Goal: Information Seeking & Learning: Learn about a topic

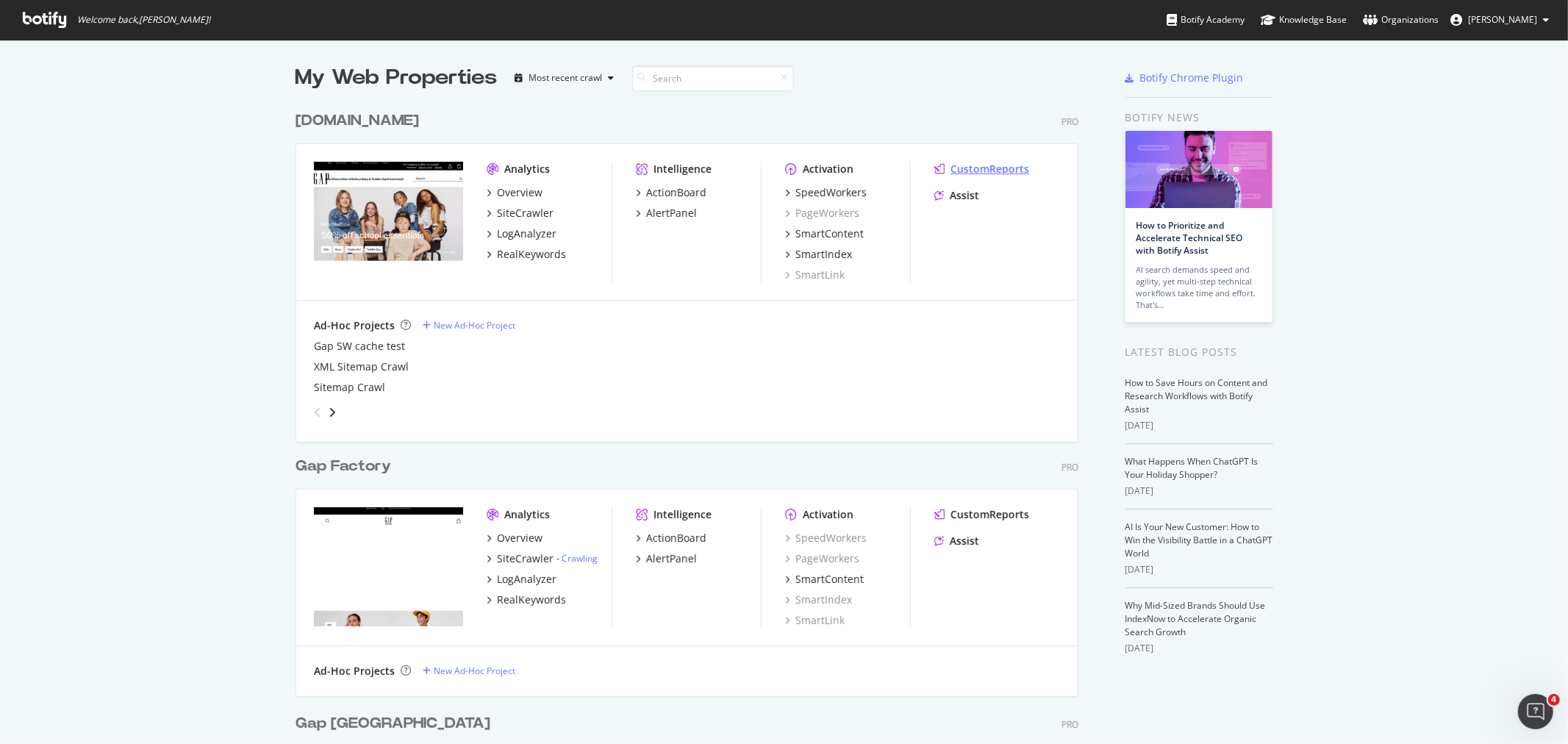
click at [976, 162] on div "CustomReports" at bounding box center [990, 169] width 79 height 14
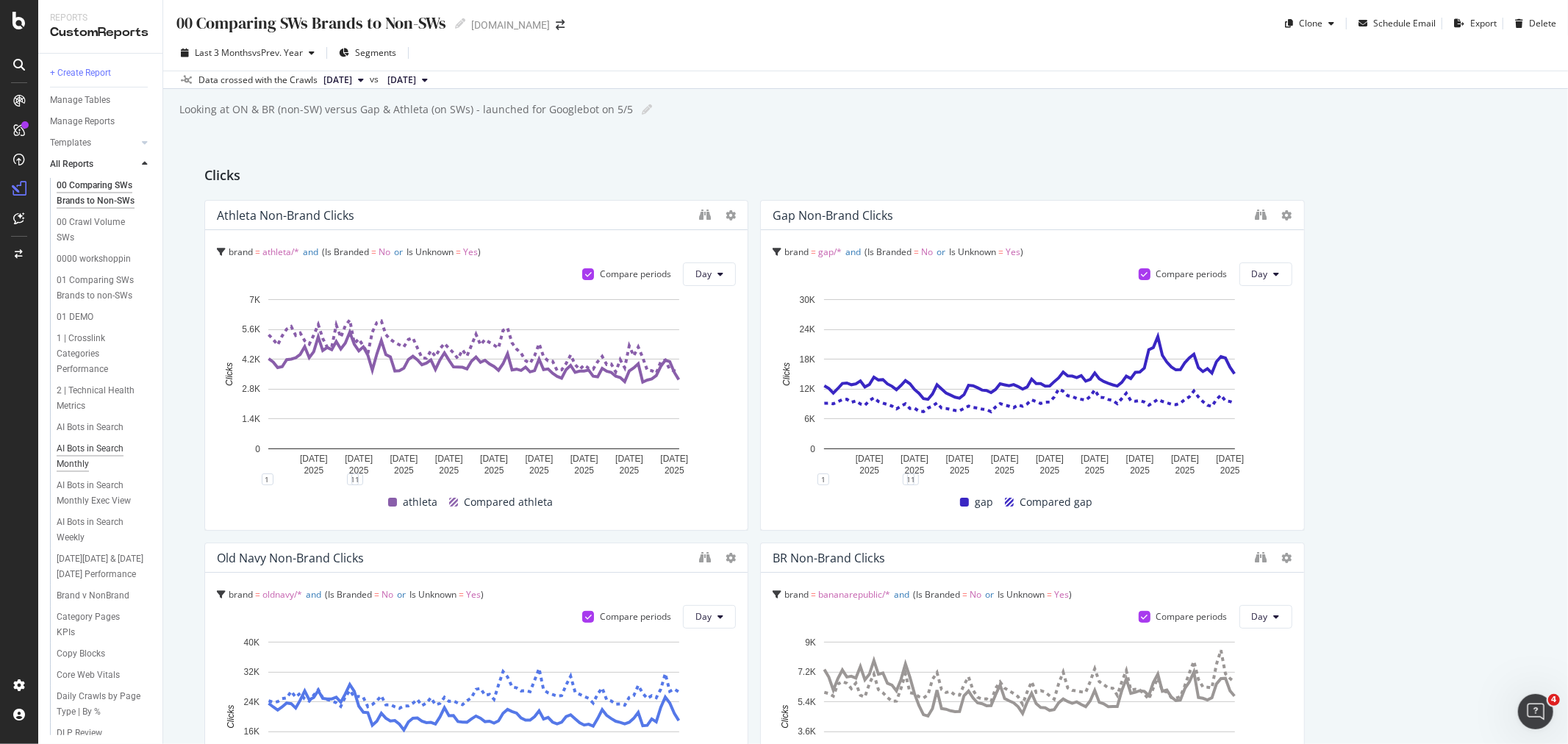
click at [82, 473] on div "AI Bots in Search Monthly" at bounding box center [98, 456] width 84 height 30
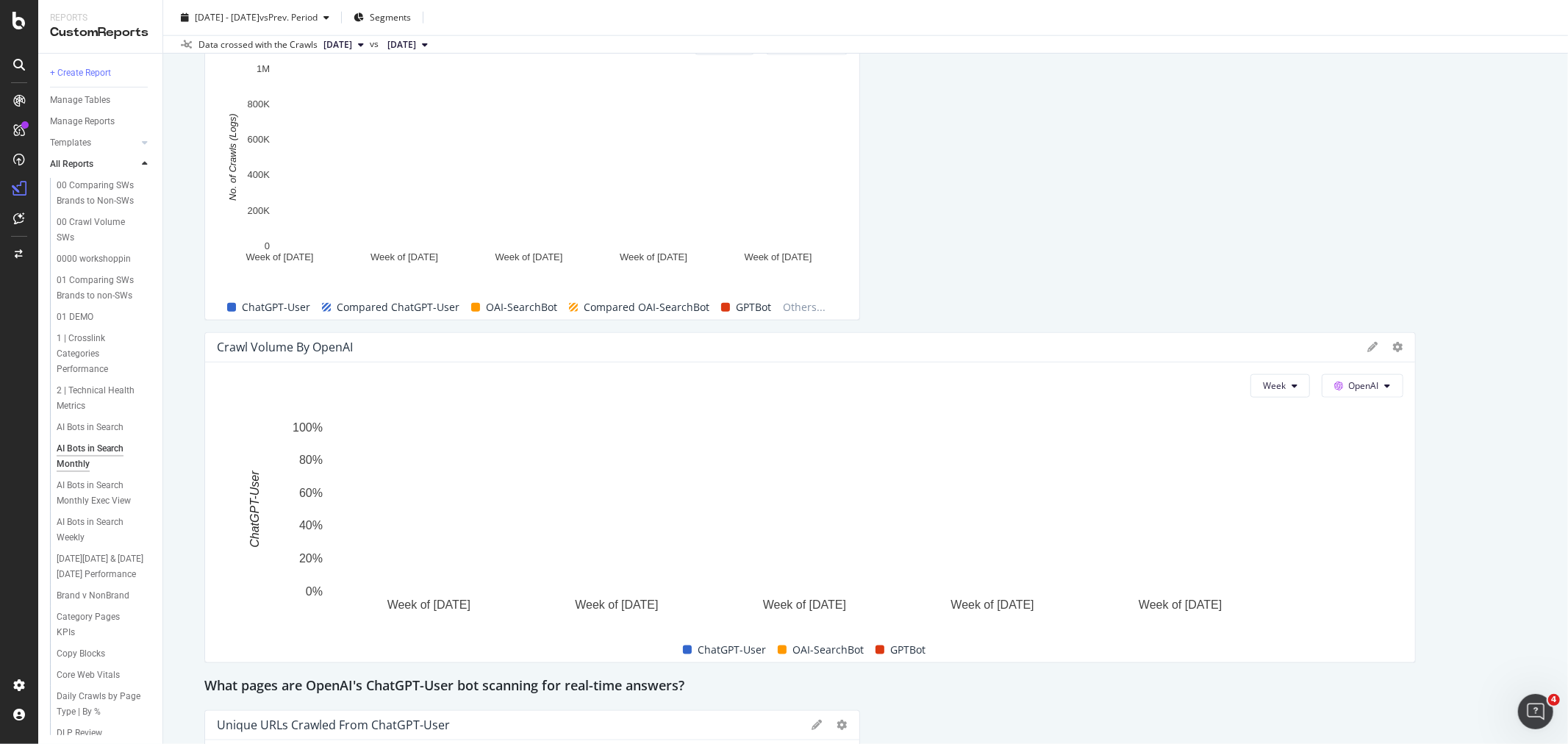
scroll to position [1388, 0]
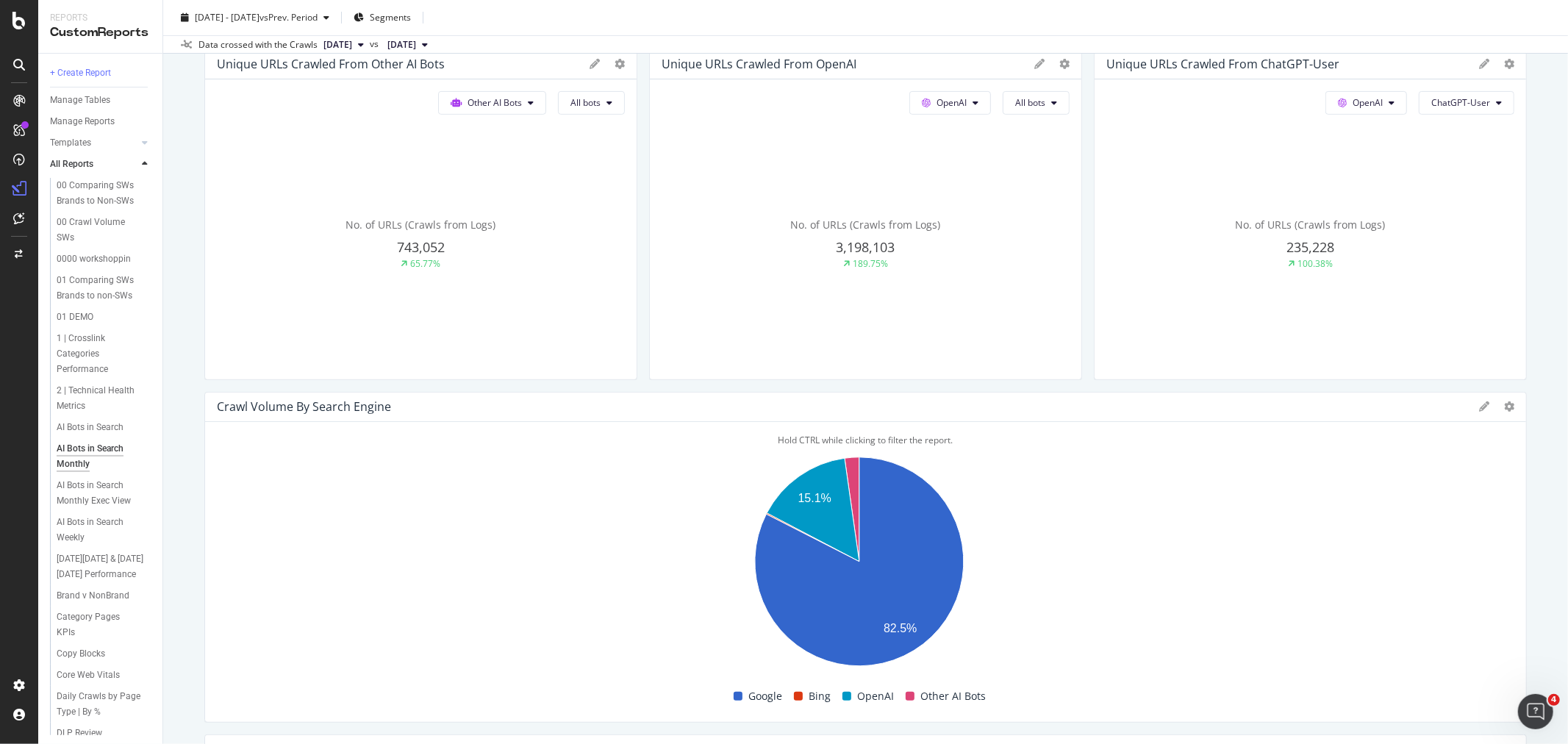
scroll to position [369, 0]
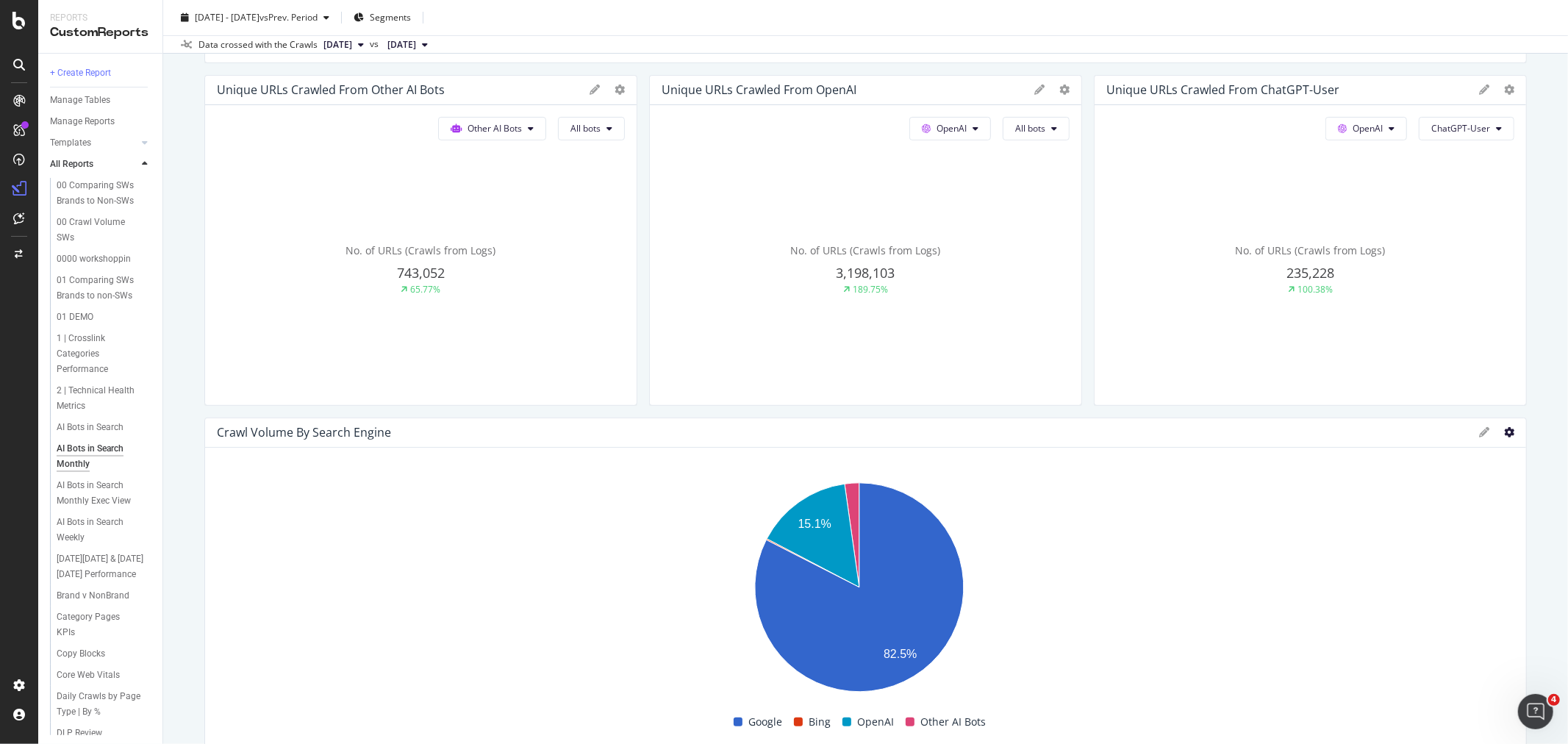
click at [1504, 429] on icon at bounding box center [1509, 432] width 10 height 10
click at [1388, 380] on span "Bar (by Percentage)" at bounding box center [1425, 378] width 111 height 13
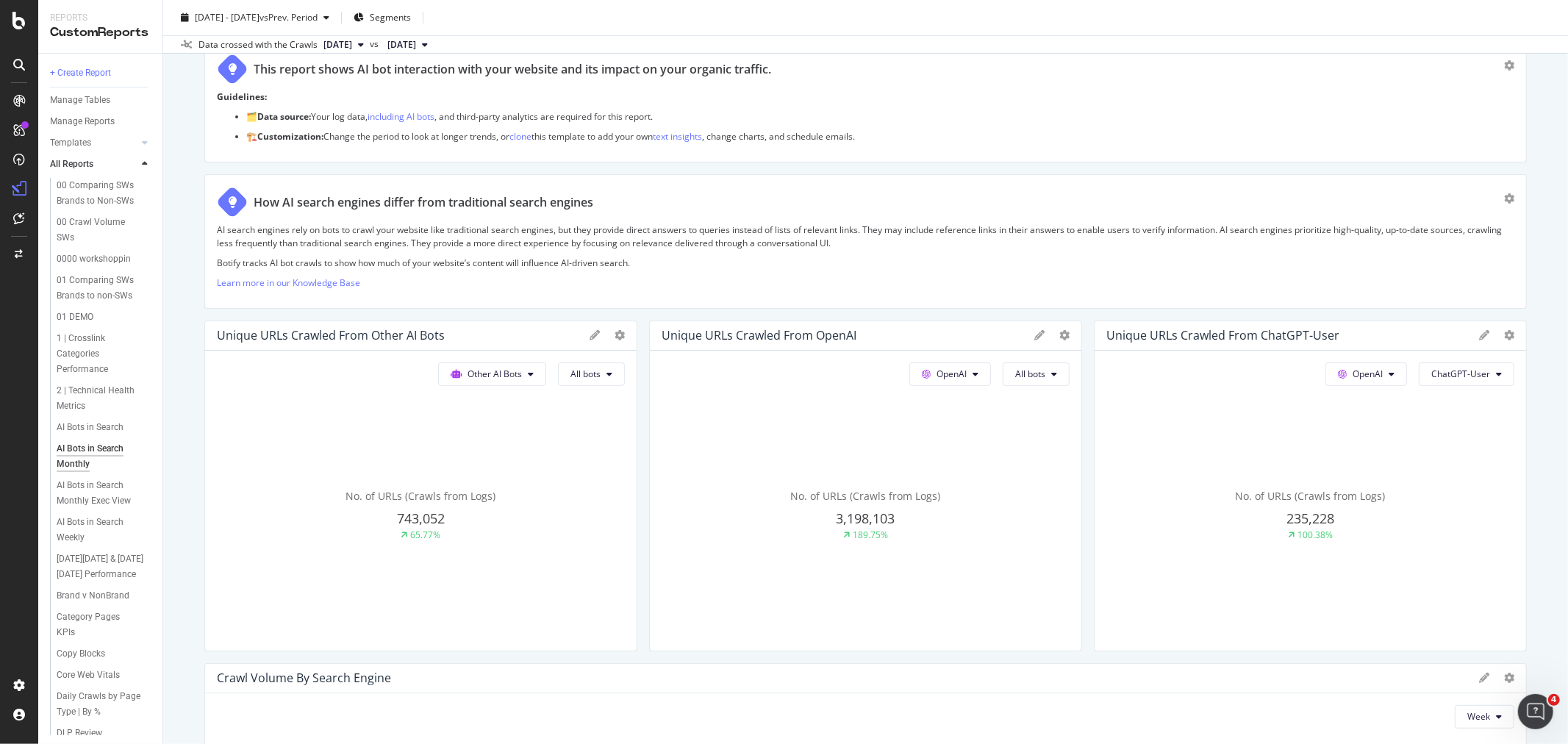
scroll to position [0, 0]
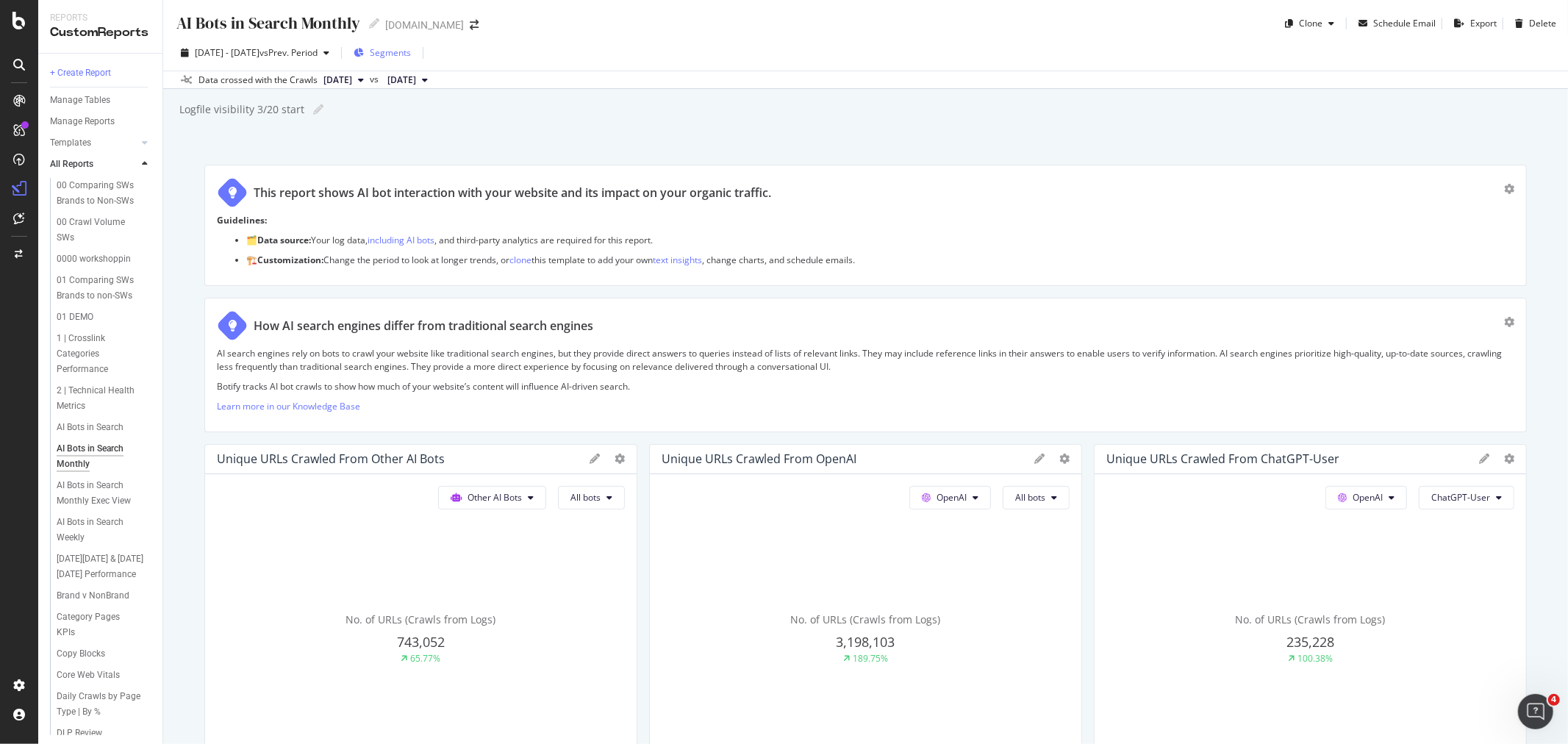
click at [411, 51] on span "Segments" at bounding box center [390, 52] width 41 height 12
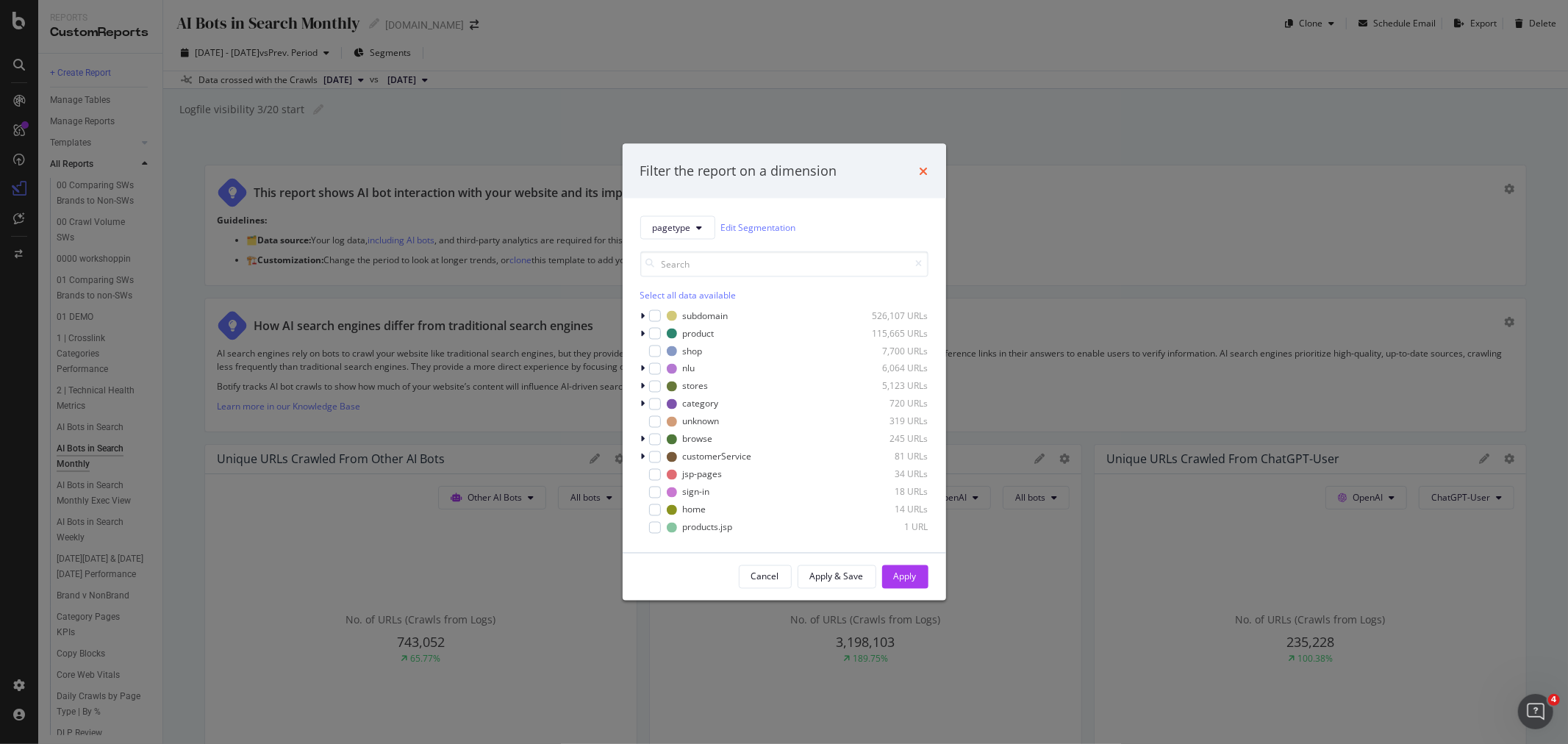
click at [920, 170] on icon "times" at bounding box center [924, 171] width 9 height 11
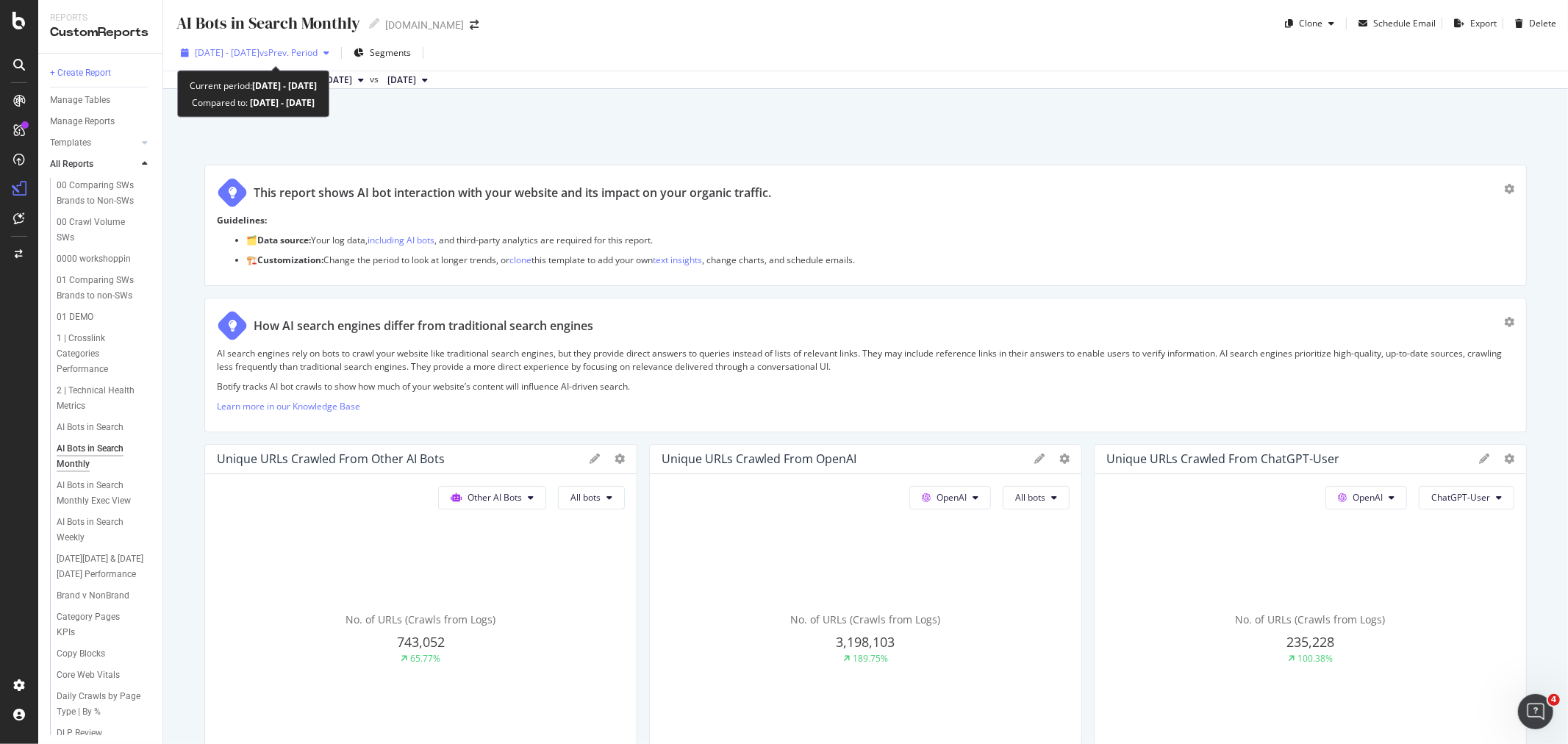
click at [317, 49] on span "vs Prev. Period" at bounding box center [288, 52] width 58 height 12
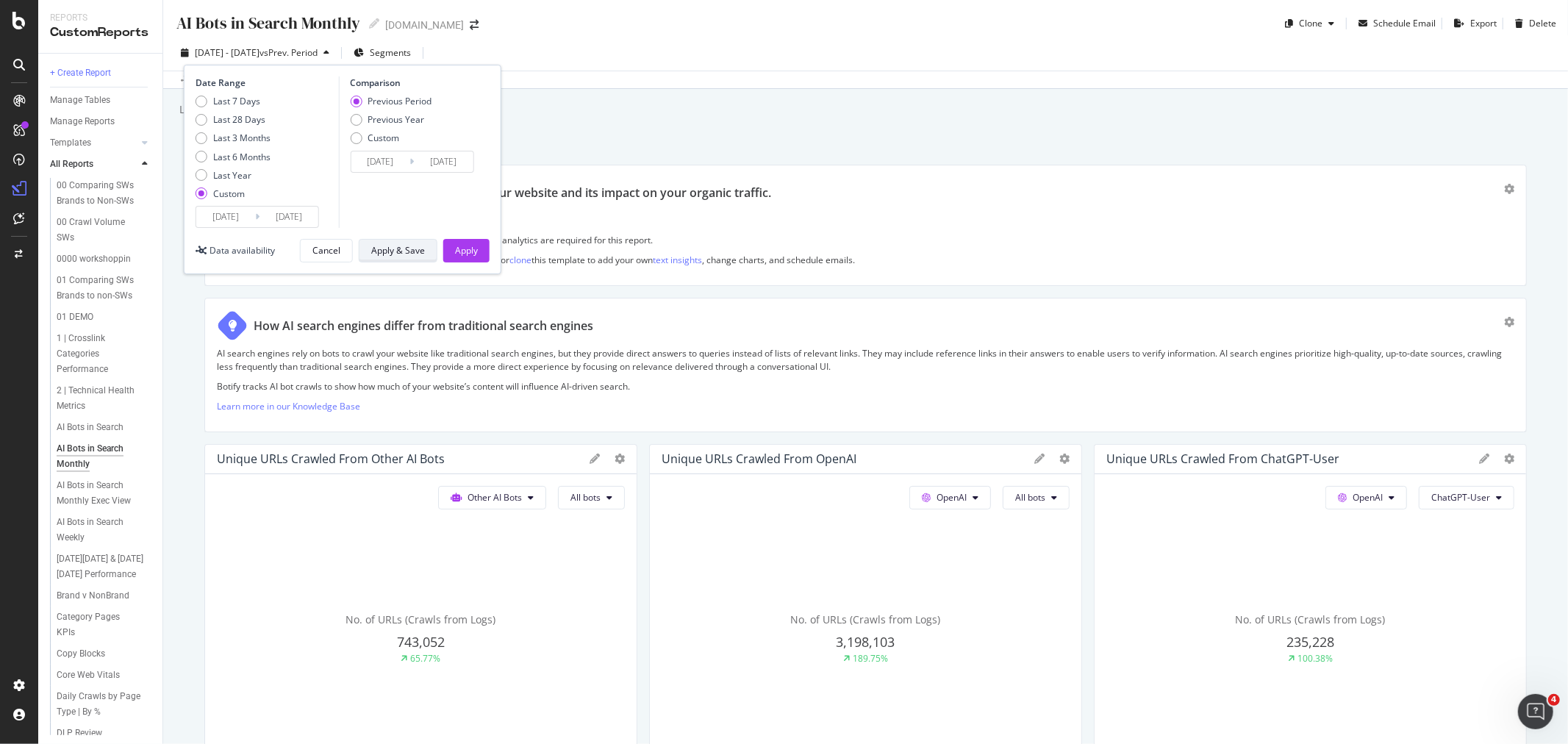
click at [405, 251] on div "Apply & Save" at bounding box center [398, 250] width 53 height 12
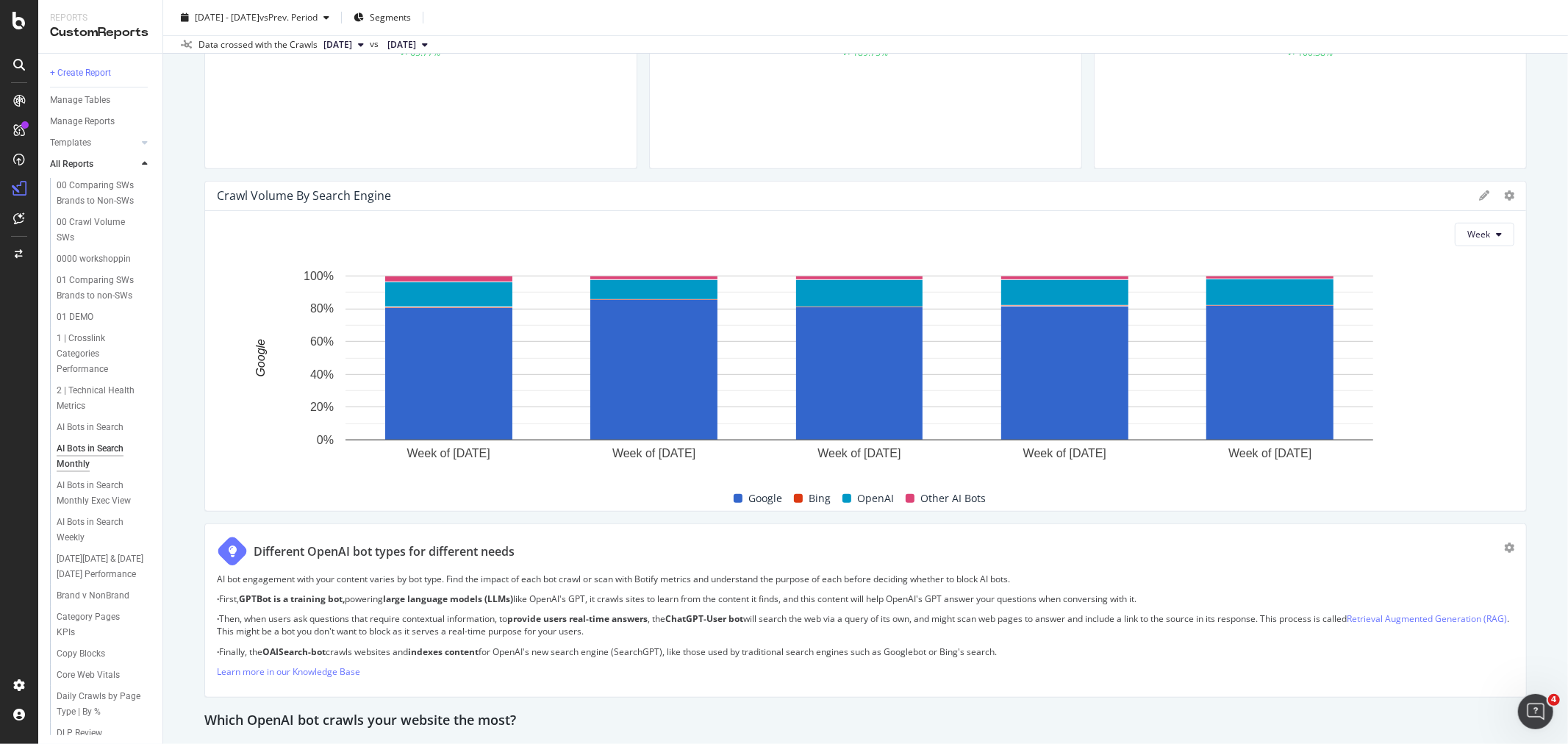
scroll to position [572, 0]
